Goal: Task Accomplishment & Management: Manage account settings

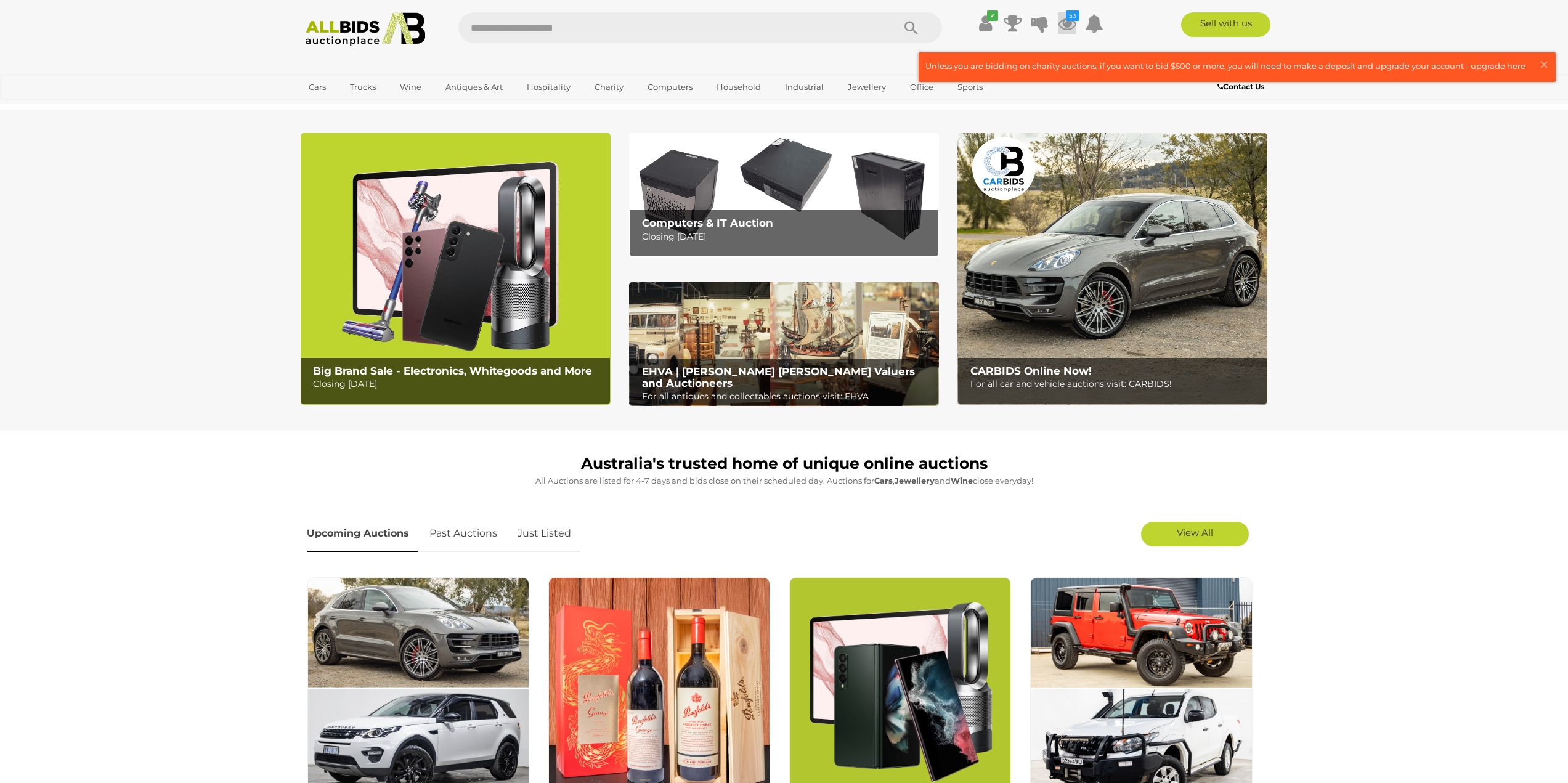
click at [1062, 23] on icon at bounding box center [1066, 23] width 18 height 22
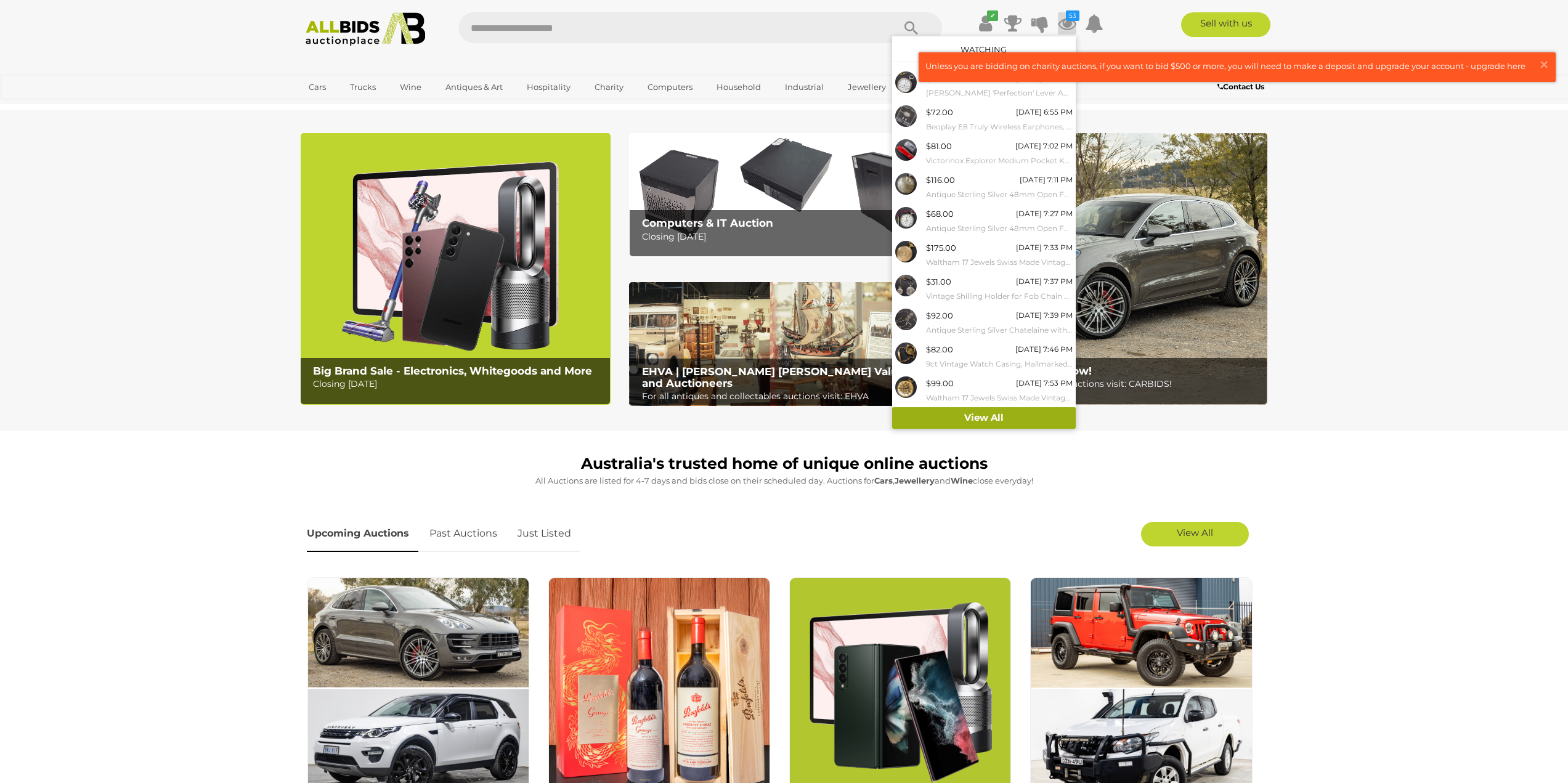
click at [1006, 416] on link "View All" at bounding box center [983, 418] width 184 height 22
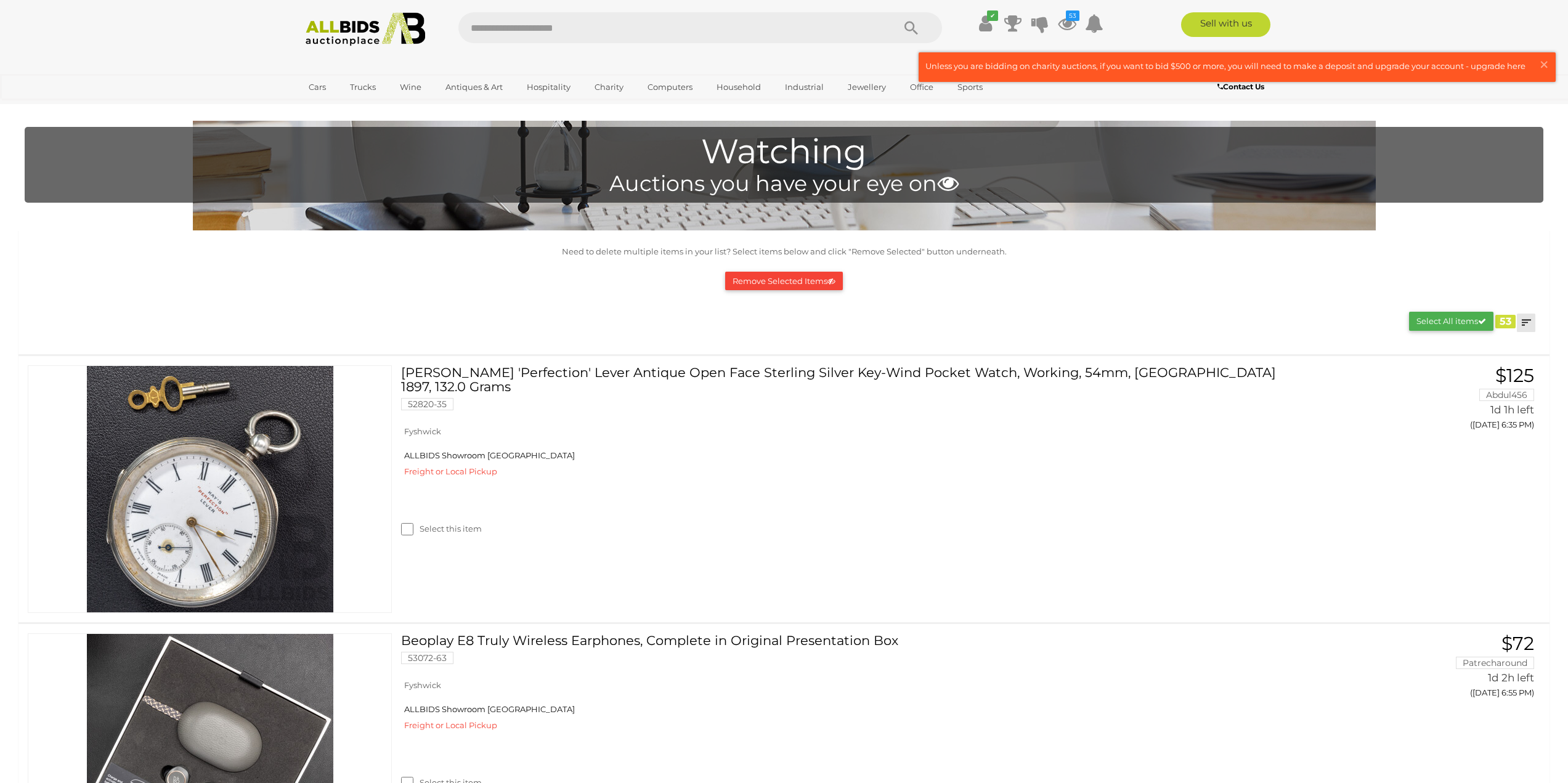
click at [1523, 325] on link at bounding box center [1526, 323] width 18 height 18
click at [1513, 346] on link "Closing First" at bounding box center [1444, 348] width 184 height 22
click at [1323, 276] on div "Remove Selected Items" at bounding box center [784, 281] width 1507 height 32
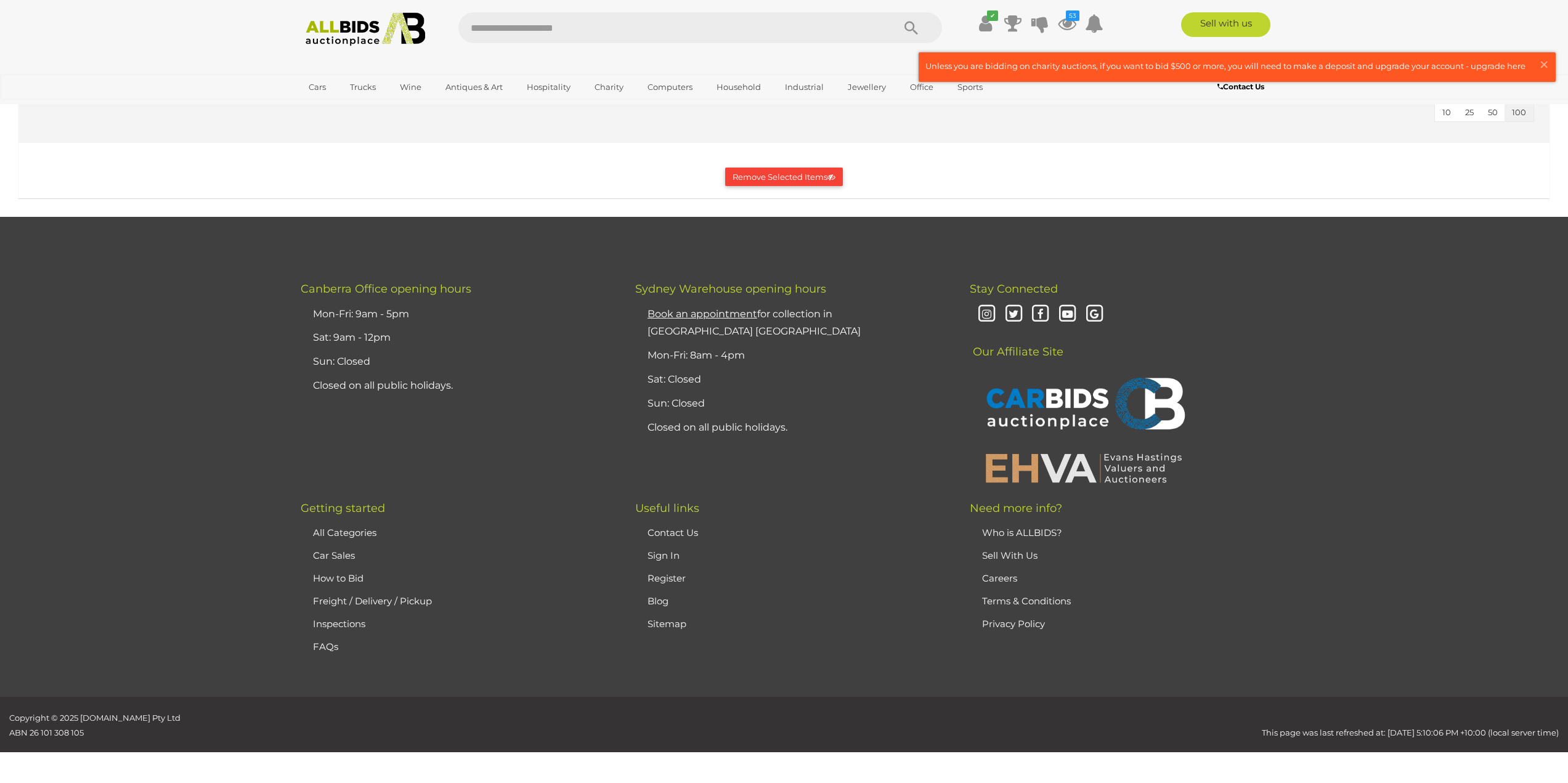
scroll to position [12942, 0]
